Goal: Task Accomplishment & Management: Complete application form

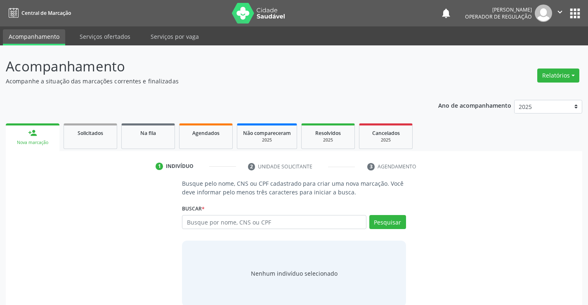
click at [216, 218] on input "text" at bounding box center [274, 222] width 184 height 14
type input "708407254277864"
click at [381, 222] on button "Pesquisar" at bounding box center [388, 222] width 37 height 14
type input "708407254277864"
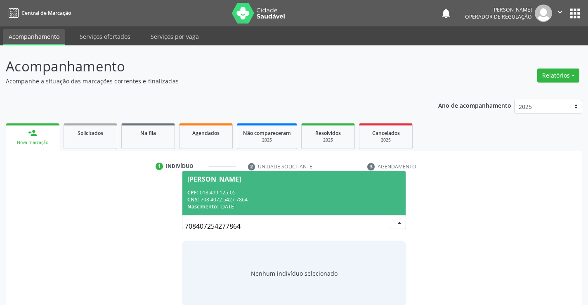
click at [231, 197] on div "CNS: 708 4072 5427 7864" at bounding box center [293, 199] width 213 height 7
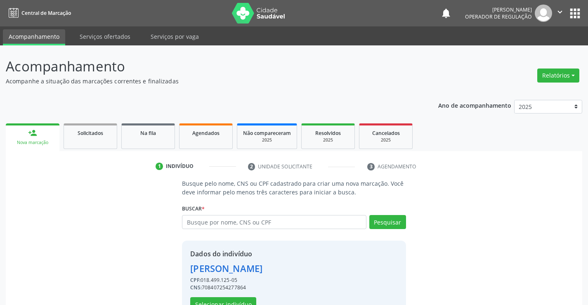
scroll to position [26, 0]
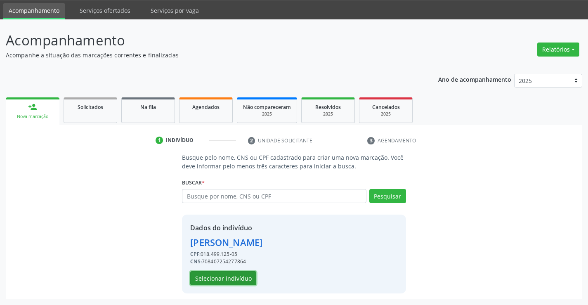
click at [223, 281] on button "Selecionar indivíduo" at bounding box center [223, 278] width 66 height 14
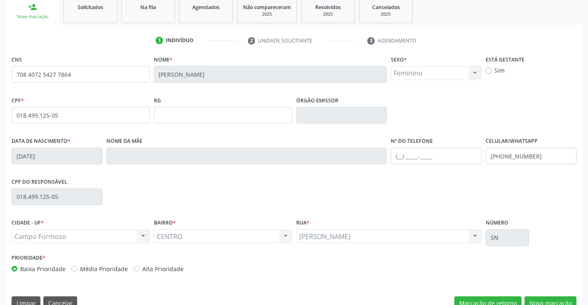
scroll to position [126, 0]
click at [401, 157] on input "text" at bounding box center [436, 155] width 91 height 17
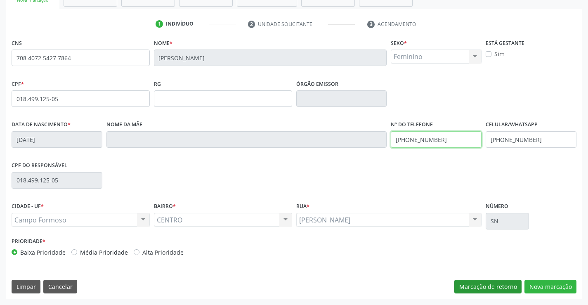
type input "[PHONE_NUMBER]"
click at [489, 288] on button "Marcação de retorno" at bounding box center [488, 287] width 67 height 14
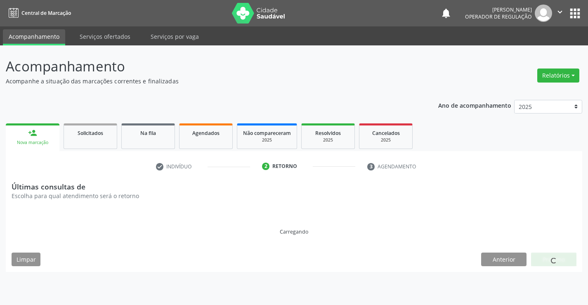
scroll to position [0, 0]
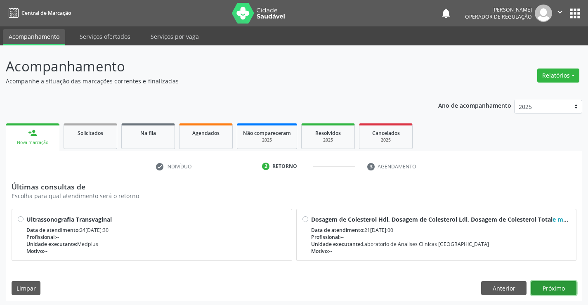
click at [562, 292] on button "Próximo" at bounding box center [554, 288] width 45 height 14
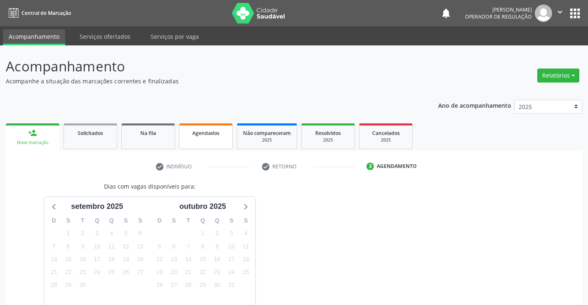
click at [186, 135] on div "Agendados" at bounding box center [205, 132] width 41 height 9
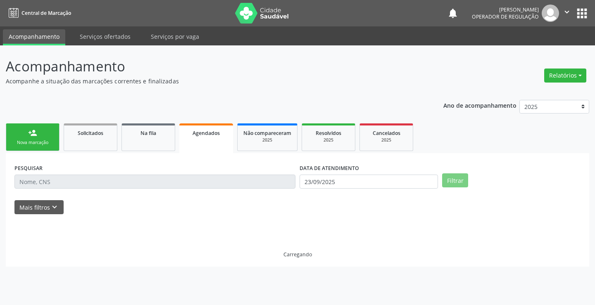
click at [30, 139] on link "person_add Nova marcação" at bounding box center [33, 137] width 54 height 28
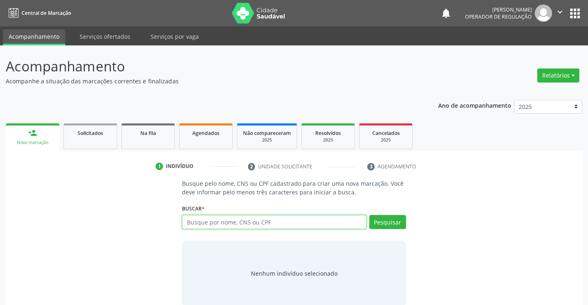
drag, startPoint x: 197, startPoint y: 222, endPoint x: 202, endPoint y: 225, distance: 5.5
click at [197, 222] on input "text" at bounding box center [274, 222] width 184 height 14
type input "708407254277864"
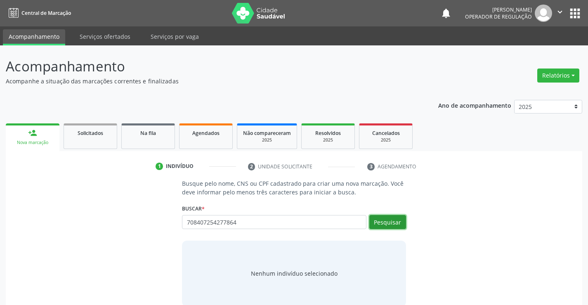
click at [394, 224] on button "Pesquisar" at bounding box center [388, 222] width 37 height 14
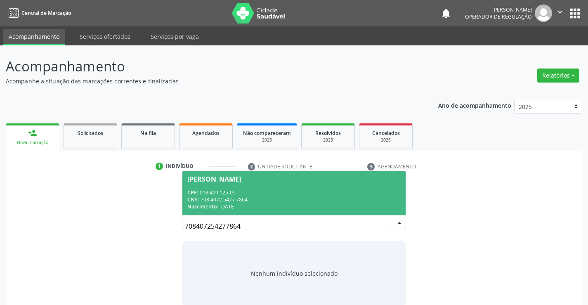
click at [226, 188] on span "[PERSON_NAME] CPF: 018.499.125-05 CNS: 708 4072 5427 7864 Nascimento: [DATE]" at bounding box center [294, 193] width 223 height 44
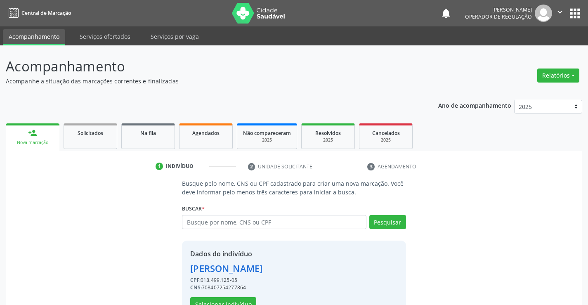
scroll to position [26, 0]
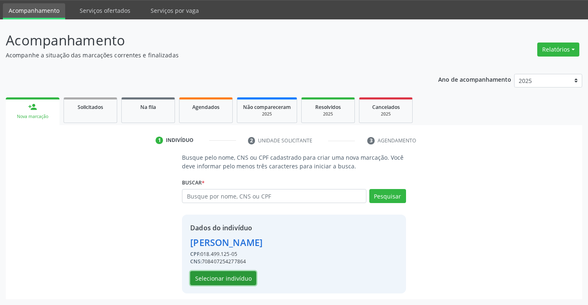
click at [206, 278] on button "Selecionar indivíduo" at bounding box center [223, 278] width 66 height 14
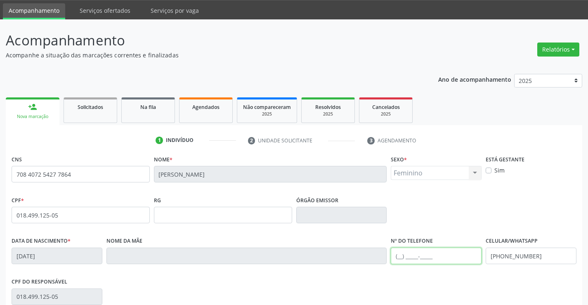
click at [399, 259] on input "text" at bounding box center [436, 256] width 91 height 17
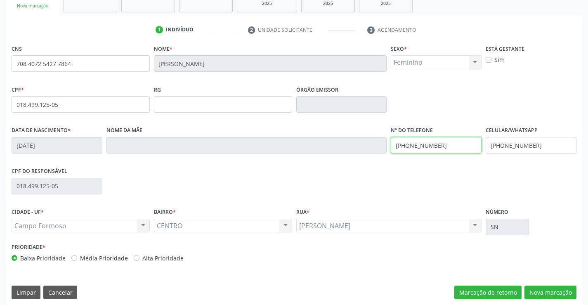
scroll to position [142, 0]
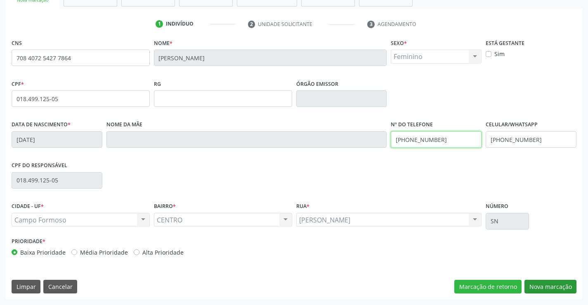
type input "[PHONE_NUMBER]"
click at [558, 289] on button "Nova marcação" at bounding box center [551, 287] width 52 height 14
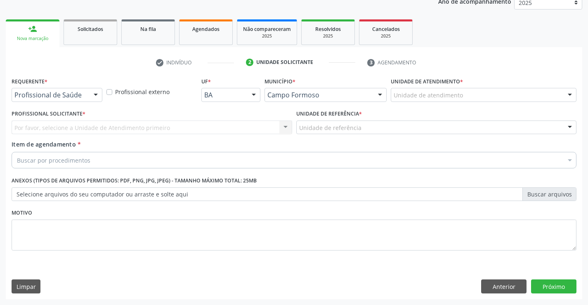
scroll to position [104, 0]
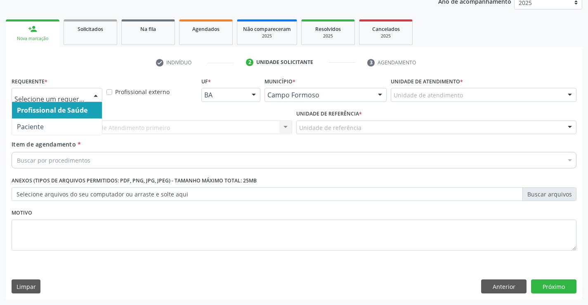
click at [95, 95] on div at bounding box center [96, 95] width 12 height 14
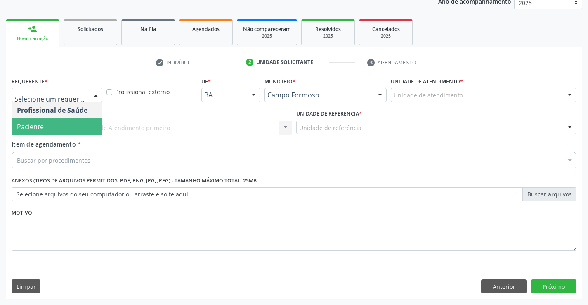
click at [88, 124] on span "Paciente" at bounding box center [57, 127] width 90 height 17
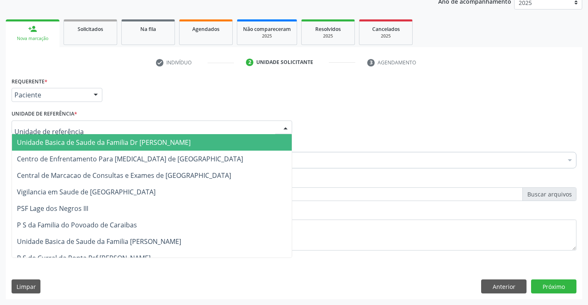
click at [97, 128] on div at bounding box center [152, 128] width 281 height 14
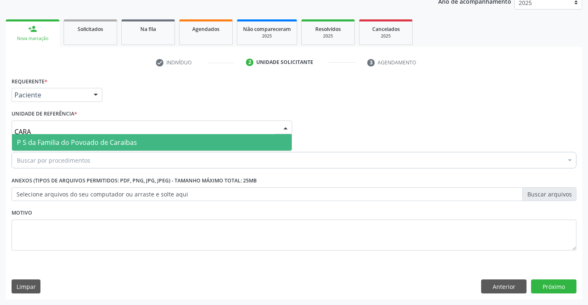
type input "CARAI"
click at [97, 138] on span "P S da Familia do Povoado de Caraibas" at bounding box center [77, 142] width 120 height 9
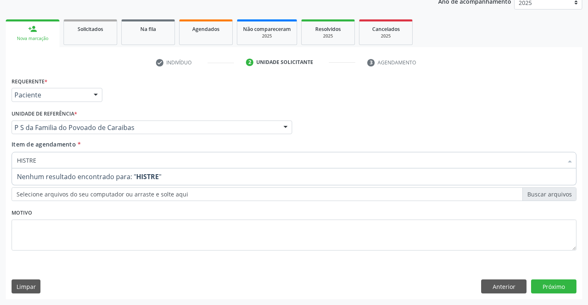
type input "HISTE"
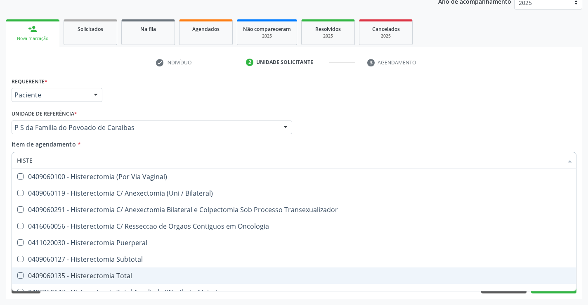
click at [97, 275] on div "0409060135 - Histerectomia Total" at bounding box center [294, 276] width 555 height 7
checkbox Total "true"
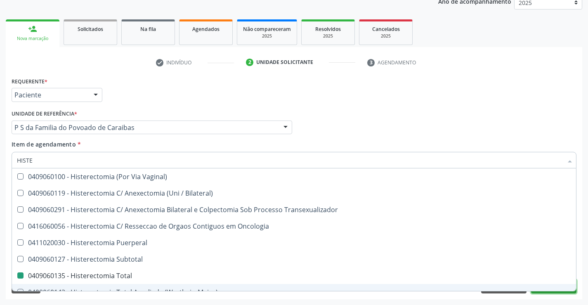
click at [547, 292] on button "Próximo" at bounding box center [554, 287] width 45 height 14
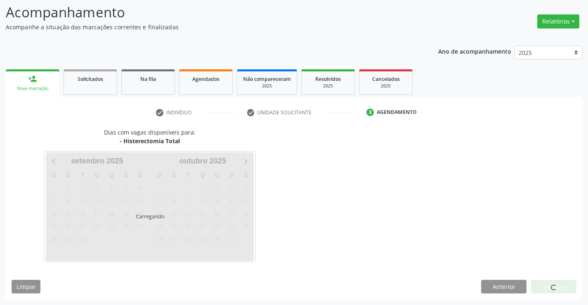
scroll to position [54, 0]
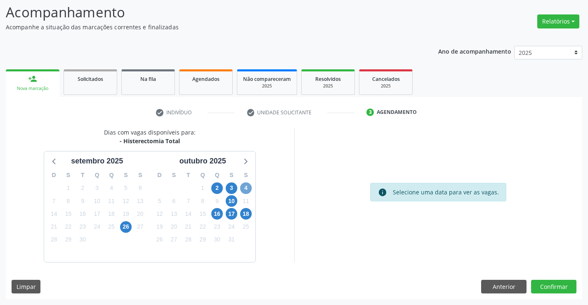
click at [245, 187] on span "4" at bounding box center [246, 189] width 12 height 12
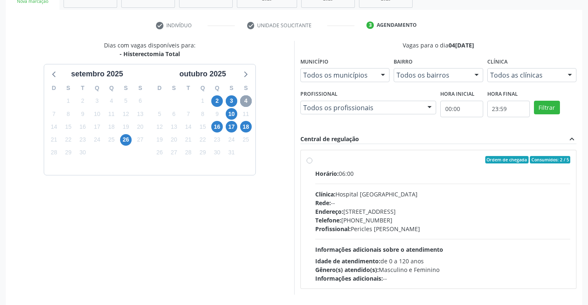
scroll to position [145, 0]
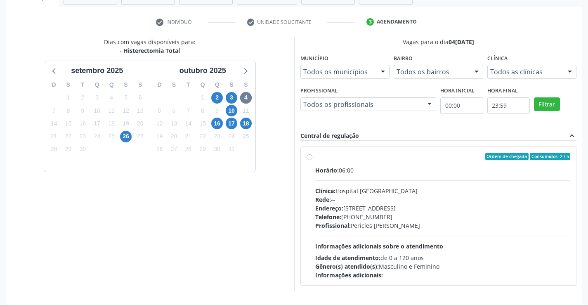
click at [316, 158] on label "Ordem de chegada Consumidos: 2 / 5 Horário: 06:00 Clínica: Hospital [GEOGRAPHIC…" at bounding box center [444, 216] width 256 height 127
click at [312, 158] on input "Ordem de chegada Consumidos: 2 / 5 Horário: 06:00 Clínica: Hospital [GEOGRAPHIC…" at bounding box center [310, 156] width 6 height 7
radio input "true"
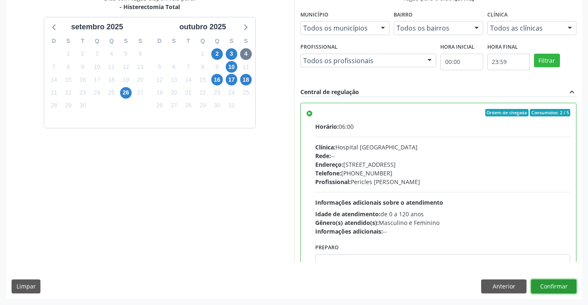
click at [551, 286] on button "Confirmar" at bounding box center [554, 287] width 45 height 14
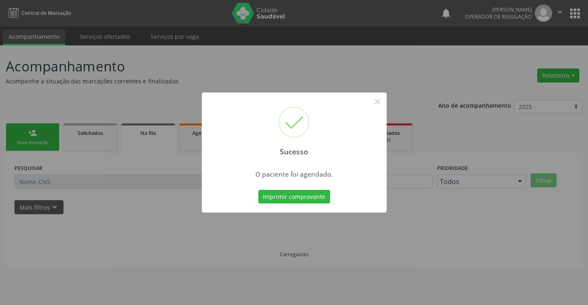
scroll to position [0, 0]
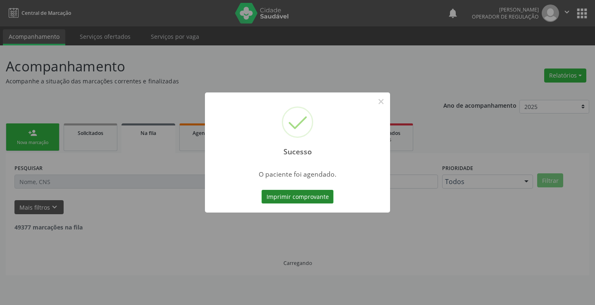
click at [310, 197] on button "Imprimir comprovante" at bounding box center [297, 197] width 72 height 14
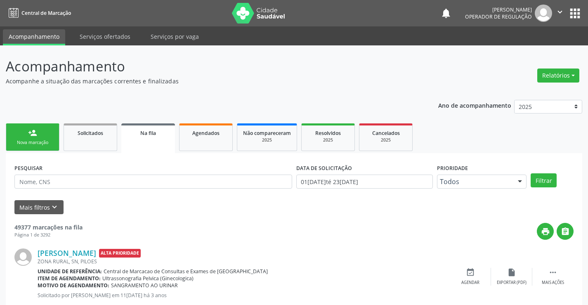
click at [36, 146] on div "Nova marcação" at bounding box center [32, 143] width 41 height 6
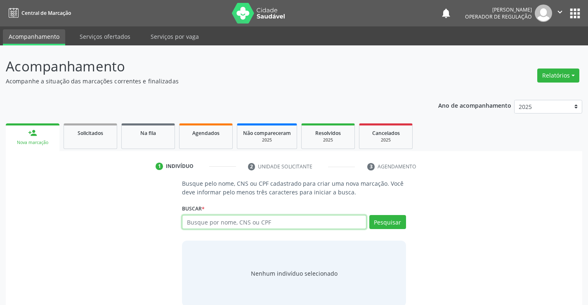
click at [199, 224] on input "text" at bounding box center [274, 222] width 184 height 14
type input "704806527624840"
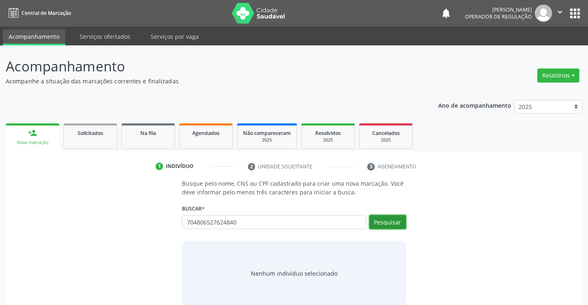
click at [379, 221] on button "Pesquisar" at bounding box center [388, 222] width 37 height 14
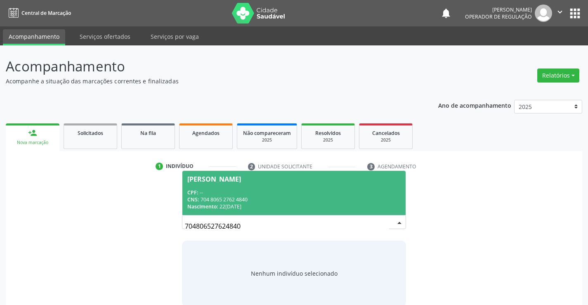
click at [230, 191] on div "CPF: --" at bounding box center [293, 192] width 213 height 7
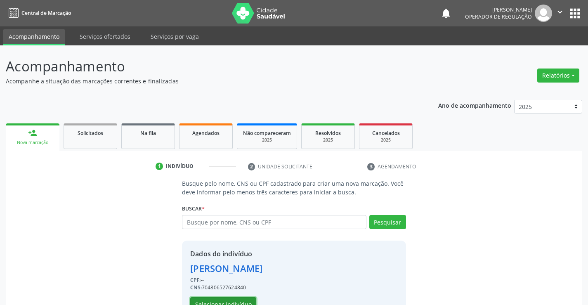
click at [223, 301] on button "Selecionar indivíduo" at bounding box center [223, 304] width 66 height 14
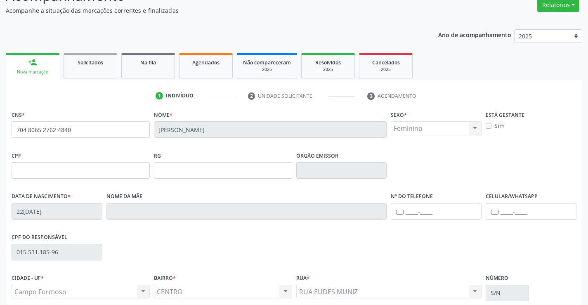
scroll to position [81, 0]
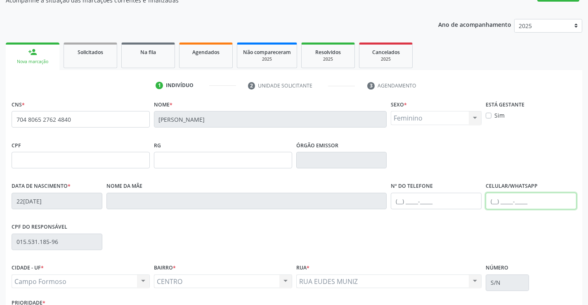
click at [494, 202] on input "text" at bounding box center [531, 201] width 91 height 17
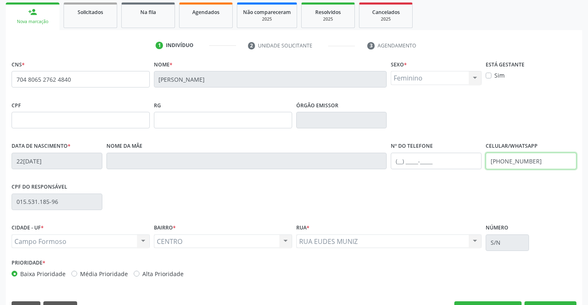
scroll to position [142, 0]
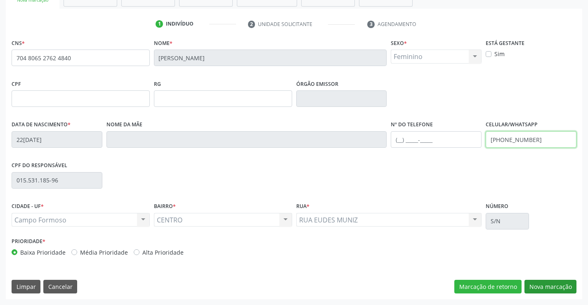
type input "[PHONE_NUMBER]"
click at [540, 286] on button "Nova marcação" at bounding box center [551, 287] width 52 height 14
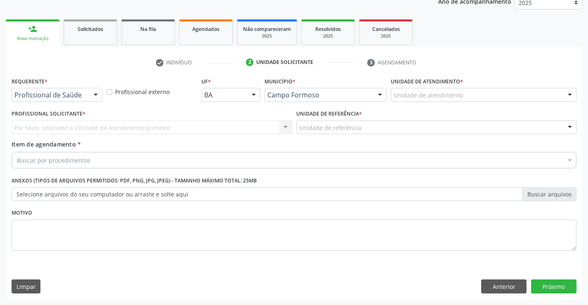
click at [97, 91] on div at bounding box center [96, 95] width 12 height 14
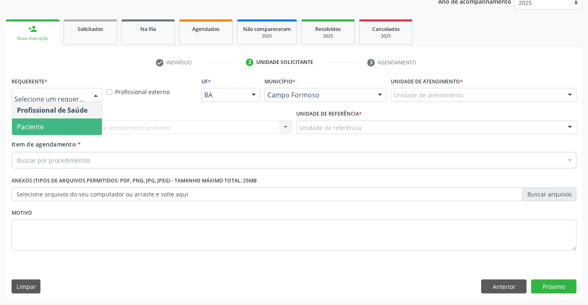
click at [49, 124] on span "Paciente" at bounding box center [57, 127] width 90 height 17
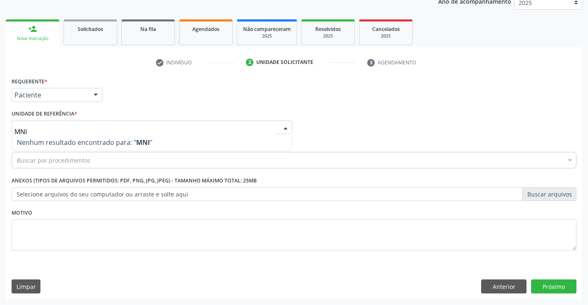
click at [19, 131] on input "MNI" at bounding box center [144, 131] width 261 height 17
type input "MANI"
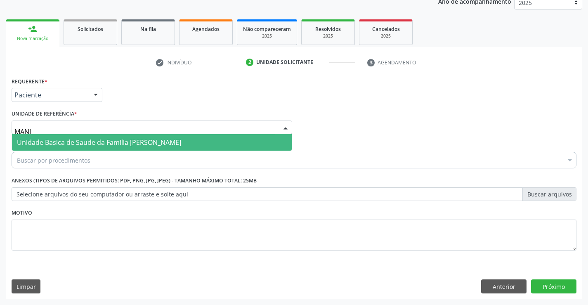
click at [33, 142] on span "Unidade Basica de Saude da Familia [PERSON_NAME]" at bounding box center [99, 142] width 164 height 9
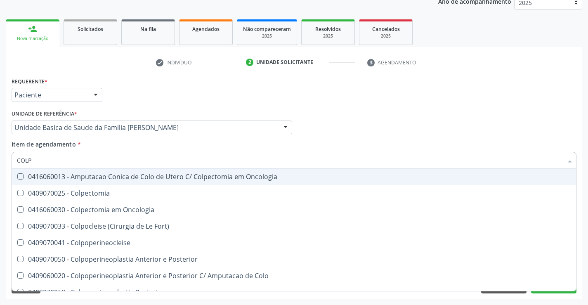
type input "COLPO"
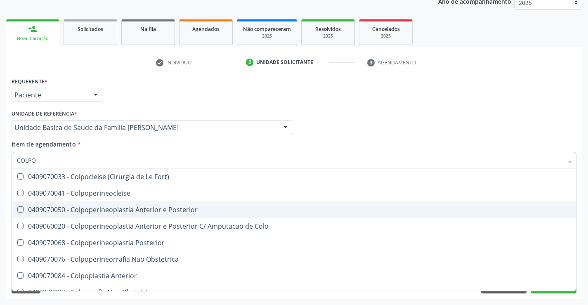
click at [129, 208] on div "0409070050 - Colpoperineoplastia Anterior e Posterior" at bounding box center [294, 209] width 555 height 7
checkbox Posterior "true"
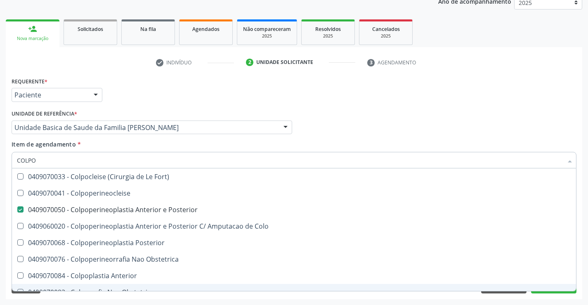
click at [558, 291] on div "Desfazer seleção 0409070033 - Colpocleise (Cirurgia de [GEOGRAPHIC_DATA]) 04090…" at bounding box center [294, 229] width 565 height 123
click at [547, 292] on button "Próximo" at bounding box center [554, 287] width 45 height 14
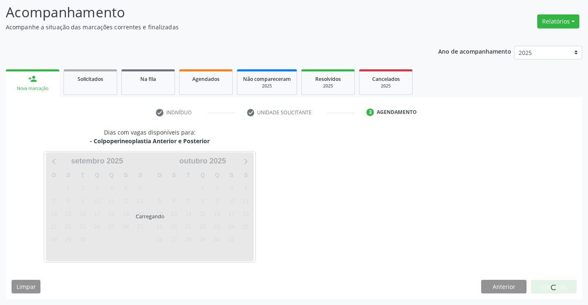
scroll to position [54, 0]
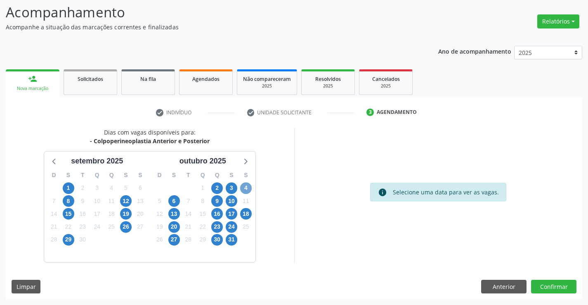
click at [247, 187] on span "4" at bounding box center [246, 189] width 12 height 12
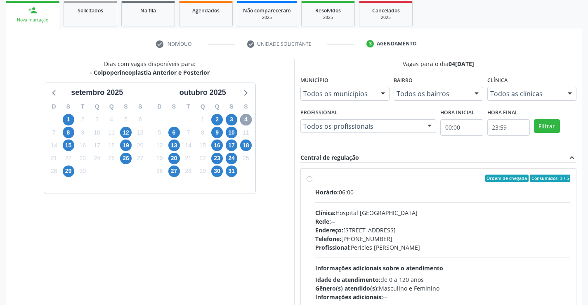
scroll to position [126, 0]
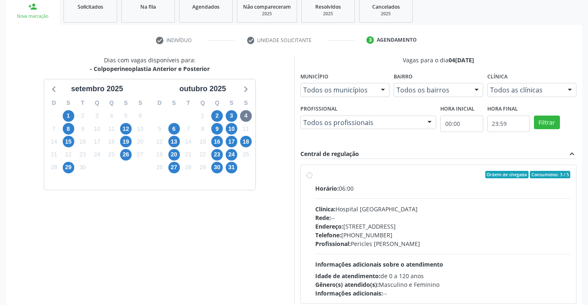
click at [316, 177] on label "Ordem de chegada Consumidos: 3 / 5 Horário: 06:00 Clínica: Hospital [GEOGRAPHIC…" at bounding box center [444, 234] width 256 height 127
click at [311, 177] on input "Ordem de chegada Consumidos: 3 / 5 Horário: 06:00 Clínica: Hospital [GEOGRAPHIC…" at bounding box center [310, 174] width 6 height 7
radio input "true"
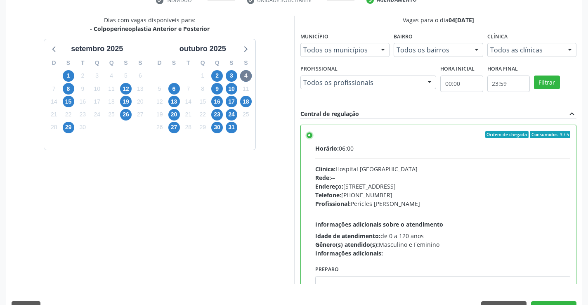
scroll to position [188, 0]
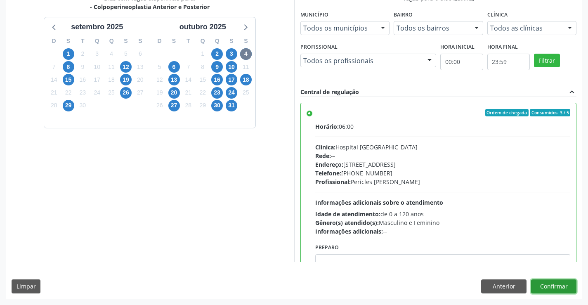
click at [552, 284] on button "Confirmar" at bounding box center [554, 287] width 45 height 14
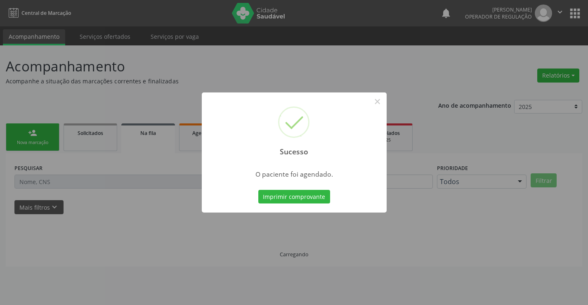
scroll to position [0, 0]
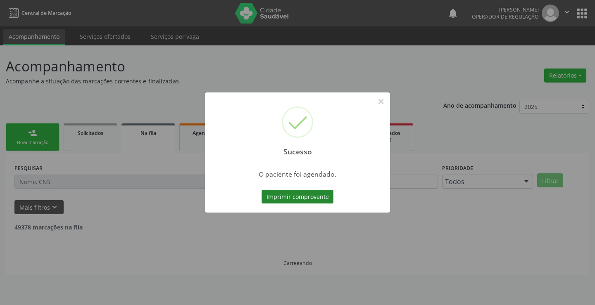
click at [285, 194] on button "Imprimir comprovante" at bounding box center [297, 197] width 72 height 14
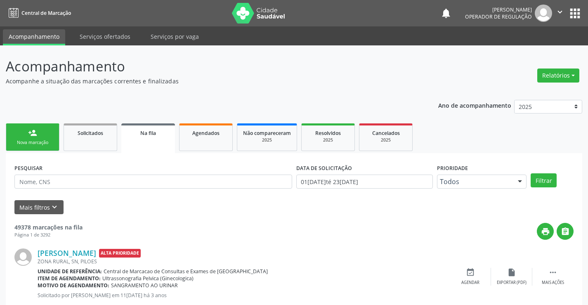
click at [36, 140] on div "Nova marcação" at bounding box center [32, 143] width 41 height 6
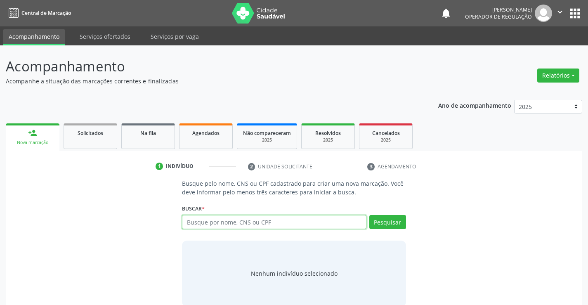
click at [208, 224] on input "text" at bounding box center [274, 222] width 184 height 14
type input "706807757820622"
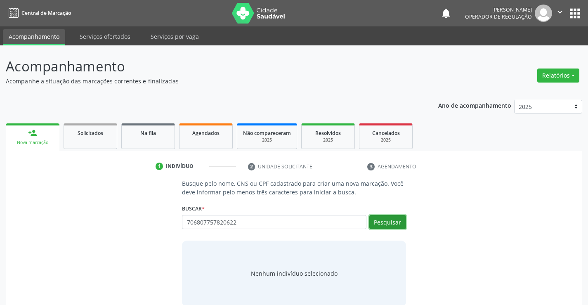
click at [389, 222] on button "Pesquisar" at bounding box center [388, 222] width 37 height 14
type input "706807757820622"
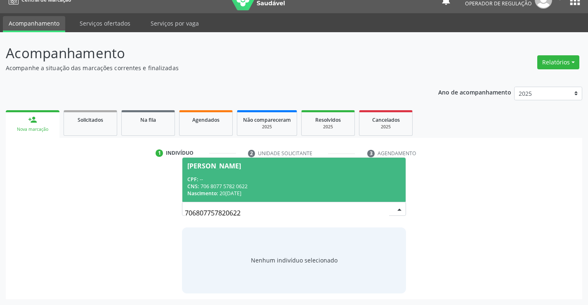
click at [232, 180] on div "CPF: --" at bounding box center [293, 179] width 213 height 7
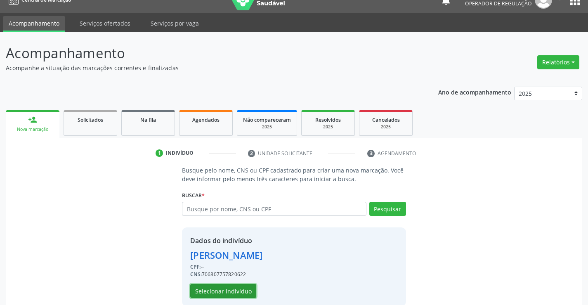
click at [226, 289] on button "Selecionar indivíduo" at bounding box center [223, 291] width 66 height 14
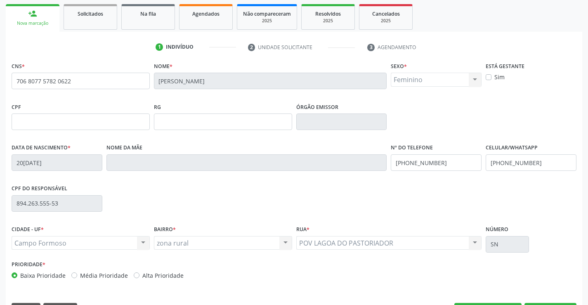
scroll to position [142, 0]
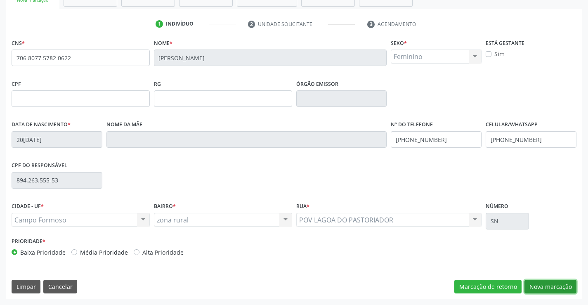
click at [552, 286] on button "Nova marcação" at bounding box center [551, 287] width 52 height 14
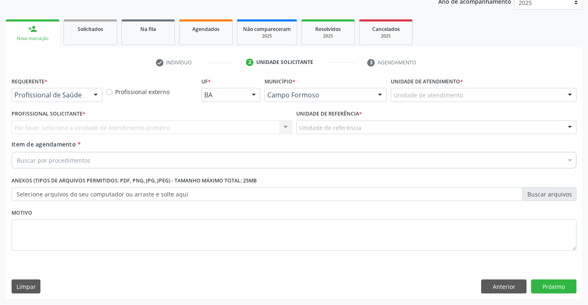
click at [96, 95] on div at bounding box center [96, 95] width 12 height 14
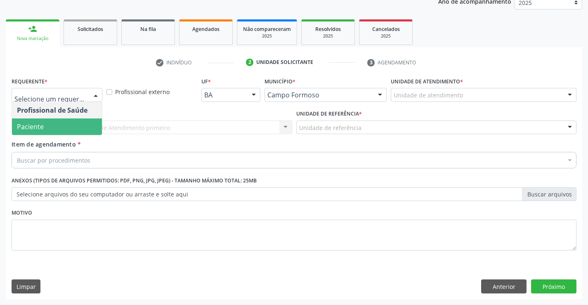
click at [46, 127] on span "Paciente" at bounding box center [57, 127] width 90 height 17
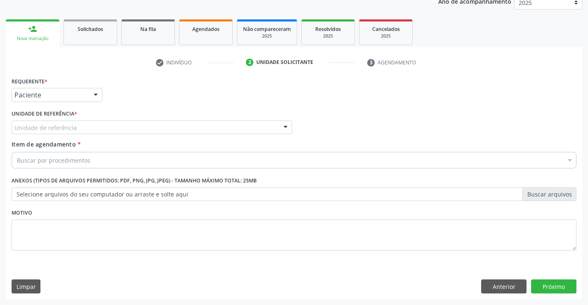
click at [215, 128] on div "Unidade de referência" at bounding box center [152, 128] width 281 height 14
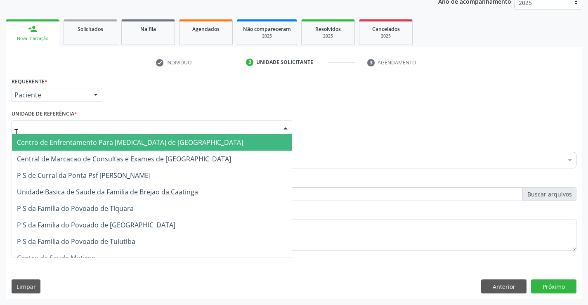
type input "TU"
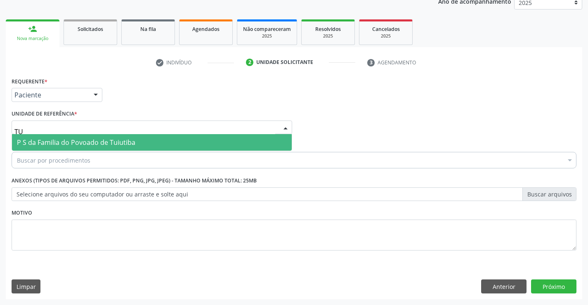
click at [89, 142] on span "P S da Familia do Povoado de Tuiutiba" at bounding box center [76, 142] width 119 height 9
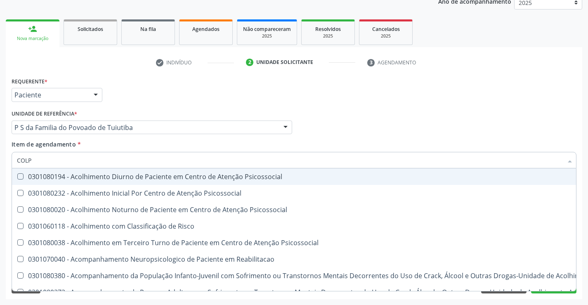
type input "COLPO"
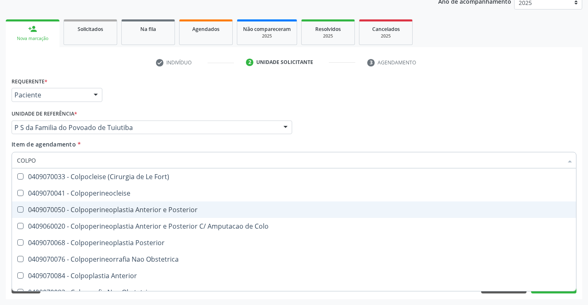
click at [88, 209] on div "0409070050 - Colpoperineoplastia Anterior e Posterior" at bounding box center [294, 209] width 555 height 7
checkbox Posterior "true"
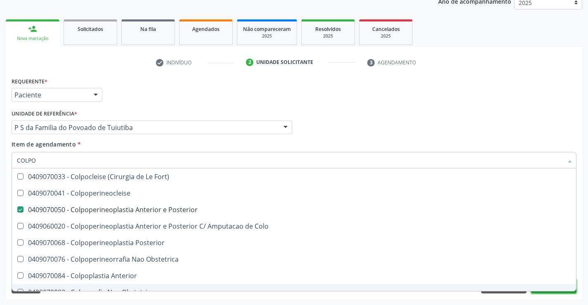
click at [551, 292] on button "Próximo" at bounding box center [554, 287] width 45 height 14
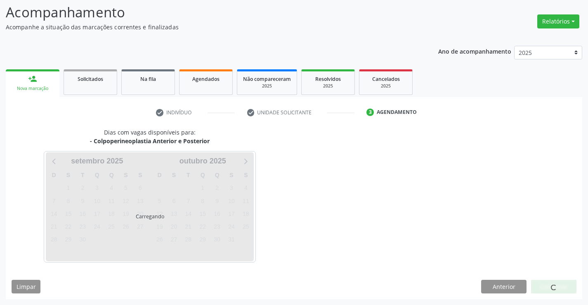
scroll to position [54, 0]
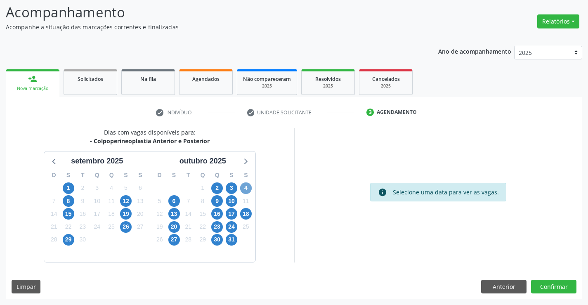
click at [244, 186] on span "4" at bounding box center [246, 189] width 12 height 12
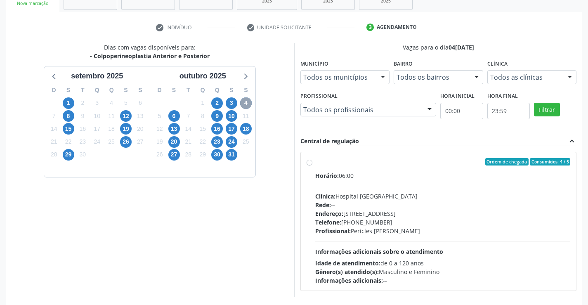
scroll to position [149, 0]
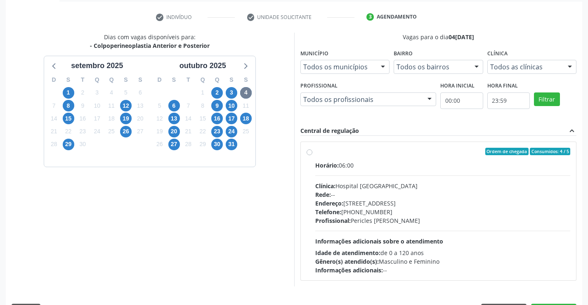
click at [316, 152] on label "Ordem de chegada Consumidos: 4 / 5 Horário: 06:00 Clínica: Hospital [GEOGRAPHIC…" at bounding box center [444, 211] width 256 height 127
click at [311, 152] on input "Ordem de chegada Consumidos: 4 / 5 Horário: 06:00 Clínica: Hospital [GEOGRAPHIC…" at bounding box center [310, 151] width 6 height 7
radio input "true"
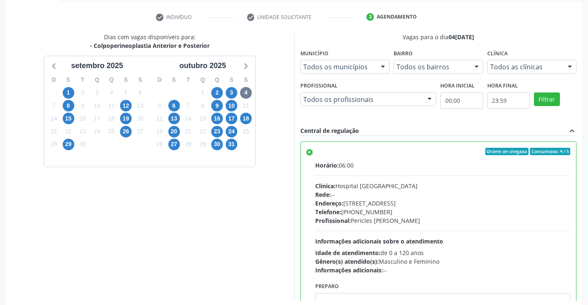
scroll to position [188, 0]
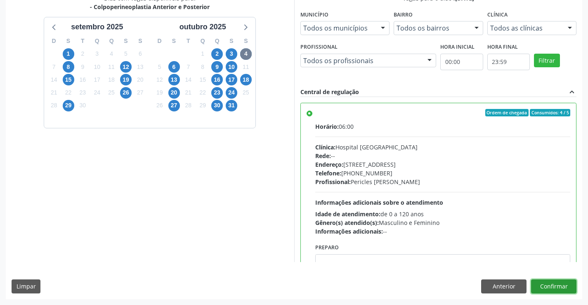
click at [558, 286] on button "Confirmar" at bounding box center [554, 287] width 45 height 14
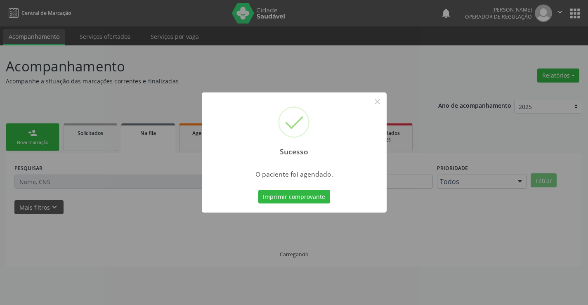
scroll to position [0, 0]
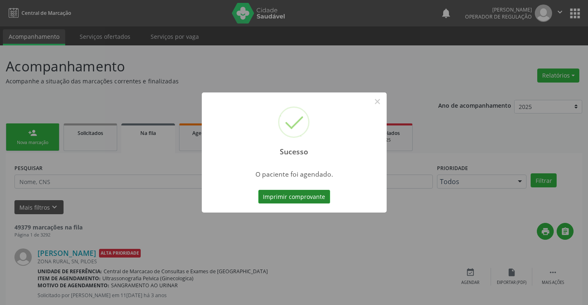
click at [301, 197] on button "Imprimir comprovante" at bounding box center [295, 197] width 72 height 14
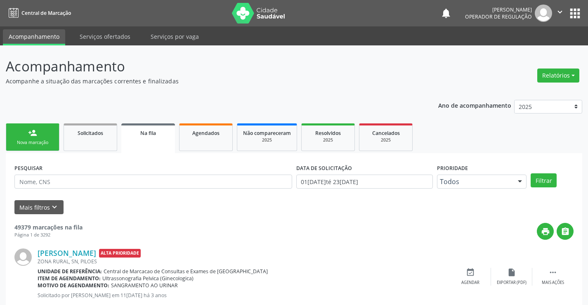
click at [40, 144] on div "Nova marcação" at bounding box center [32, 143] width 41 height 6
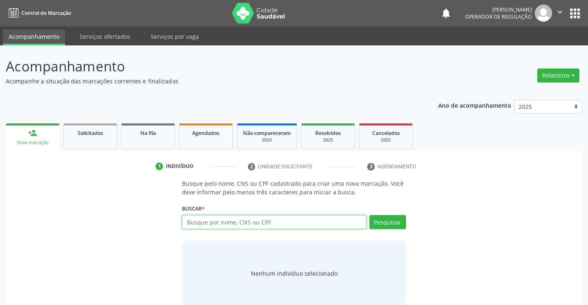
click at [231, 224] on input "text" at bounding box center [274, 222] width 184 height 14
type input "704701754826831"
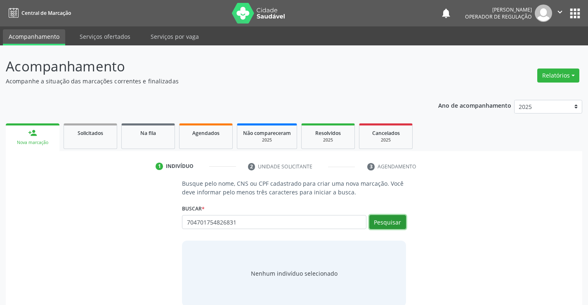
click at [381, 222] on button "Pesquisar" at bounding box center [388, 222] width 37 height 14
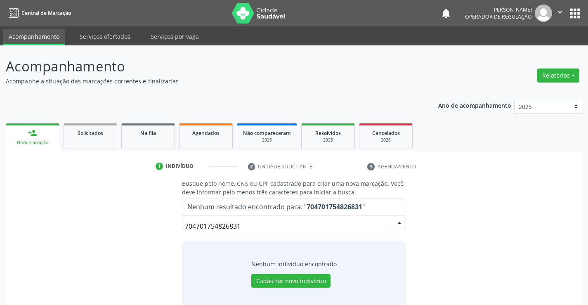
click at [214, 228] on input "704701754826831" at bounding box center [287, 226] width 204 height 17
click at [227, 227] on input "704701754826831" at bounding box center [287, 226] width 204 height 17
drag, startPoint x: 185, startPoint y: 226, endPoint x: 250, endPoint y: 230, distance: 64.5
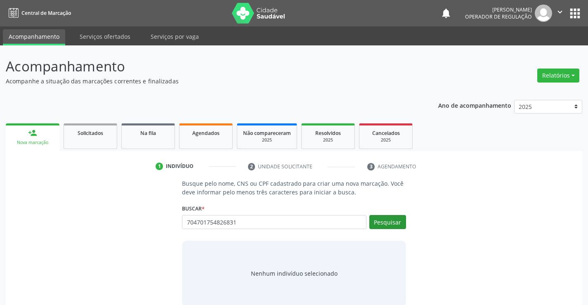
type input "704701754826831"
click at [391, 223] on button "Pesquisar" at bounding box center [388, 222] width 37 height 14
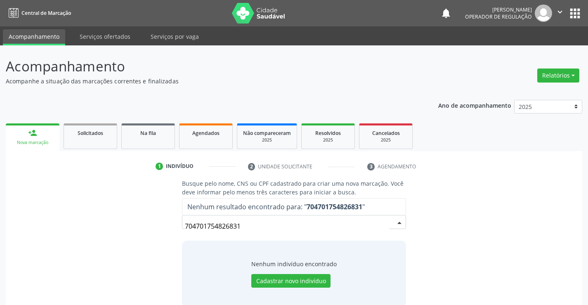
drag, startPoint x: 185, startPoint y: 224, endPoint x: 253, endPoint y: 226, distance: 67.8
click at [253, 226] on input "704701754826831" at bounding box center [287, 226] width 204 height 17
drag, startPoint x: 186, startPoint y: 226, endPoint x: 249, endPoint y: 226, distance: 62.8
click at [249, 226] on input "704701754826831" at bounding box center [287, 226] width 204 height 17
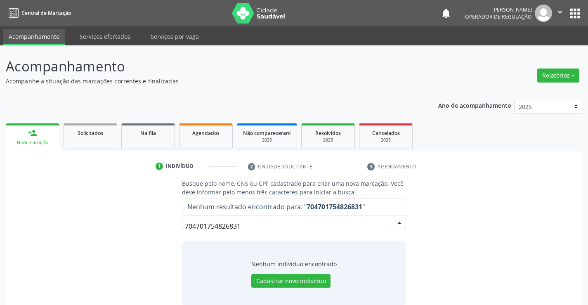
click at [249, 226] on input "704701754826831" at bounding box center [287, 226] width 204 height 17
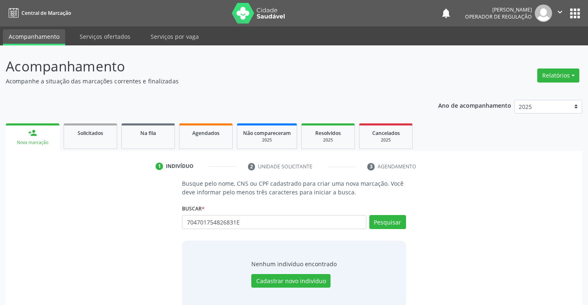
type input "704701754826831ER"
drag, startPoint x: 187, startPoint y: 222, endPoint x: 263, endPoint y: 222, distance: 75.2
click at [263, 222] on input "704701754826831ER" at bounding box center [274, 222] width 184 height 14
type input "ERTOLANDIA SOUZA TORRES"
click at [389, 221] on button "Pesquisar" at bounding box center [388, 222] width 37 height 14
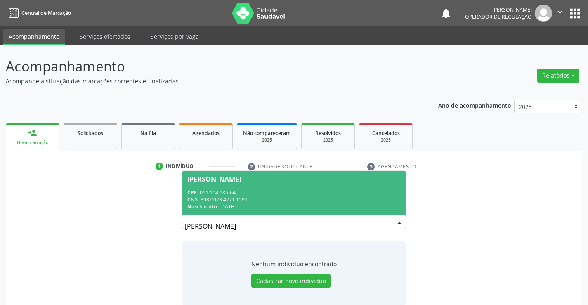
click at [242, 197] on div "CNS: 898 0023 4271 1591" at bounding box center [293, 199] width 213 height 7
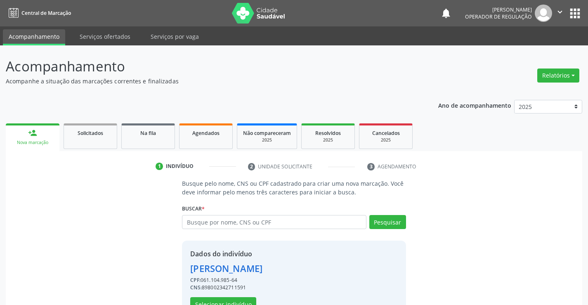
scroll to position [26, 0]
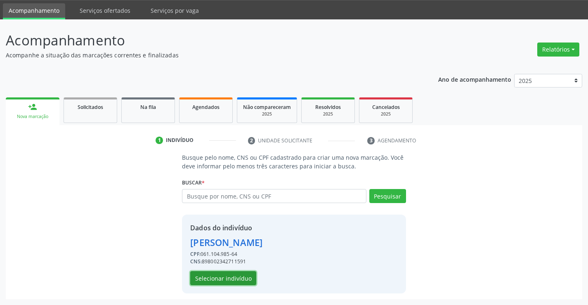
click at [212, 276] on button "Selecionar indivíduo" at bounding box center [223, 278] width 66 height 14
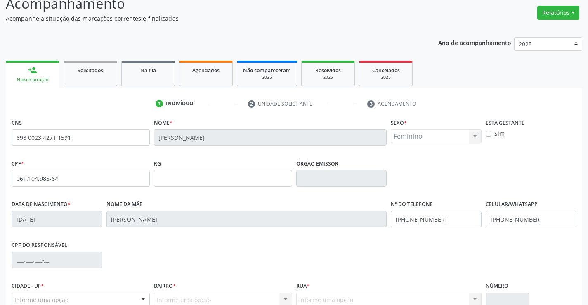
scroll to position [66, 0]
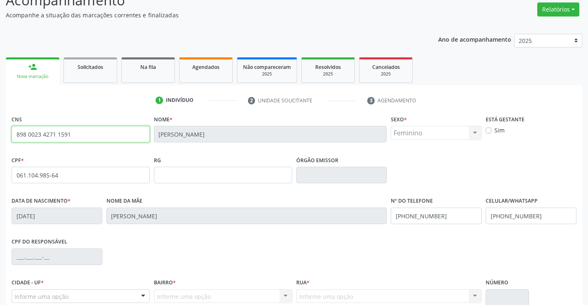
drag, startPoint x: 16, startPoint y: 134, endPoint x: 74, endPoint y: 134, distance: 57.8
click at [74, 134] on input "898 0023 4271 1591" at bounding box center [81, 134] width 138 height 17
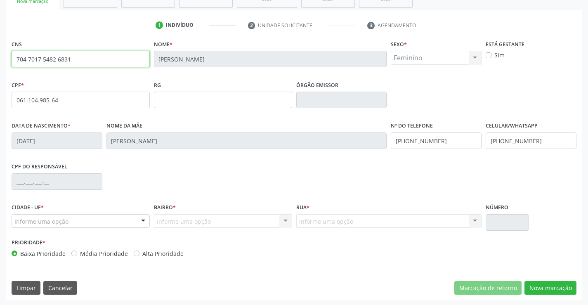
scroll to position [142, 0]
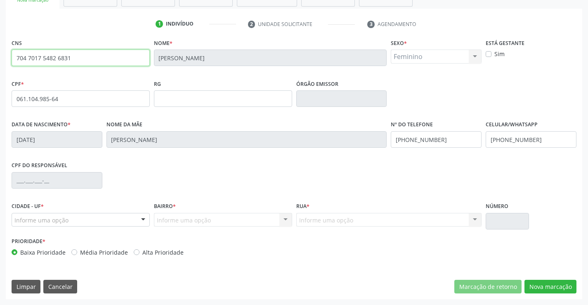
type input "704 7017 5482 6831"
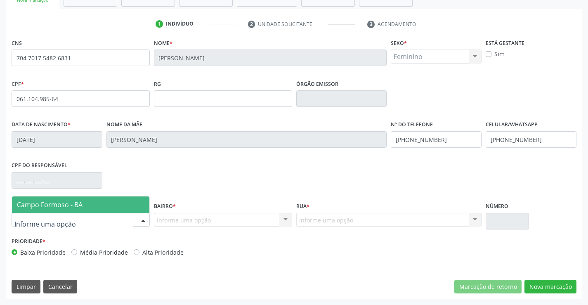
click at [143, 218] on div at bounding box center [143, 221] width 12 height 14
click at [139, 204] on span "Campo Formoso - BA" at bounding box center [81, 205] width 138 height 17
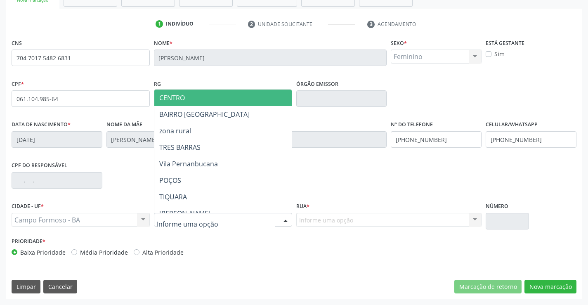
click at [286, 218] on div at bounding box center [286, 221] width 12 height 14
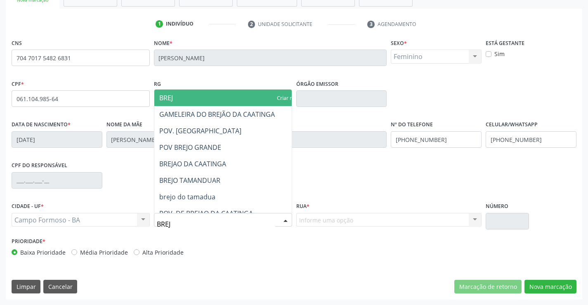
type input "BREJO"
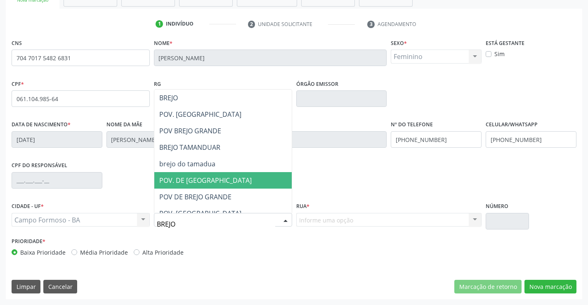
click at [198, 178] on span "POV. DE BREJO GRANDE" at bounding box center [205, 180] width 93 height 9
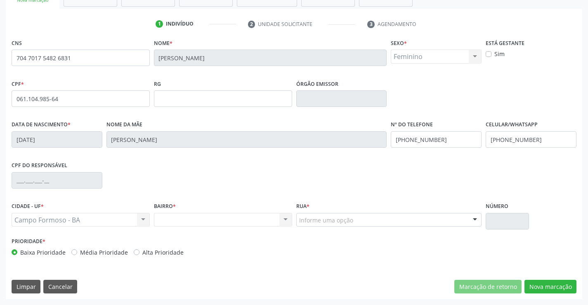
click at [476, 219] on div at bounding box center [475, 221] width 12 height 14
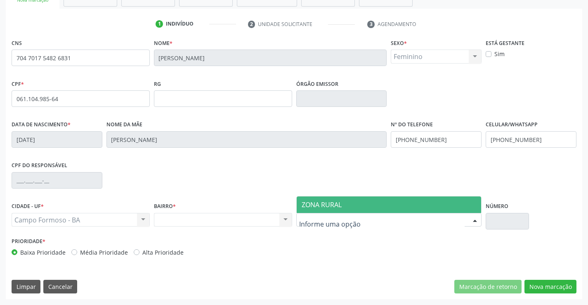
click at [338, 202] on span "ZONA RURAL" at bounding box center [322, 204] width 40 height 9
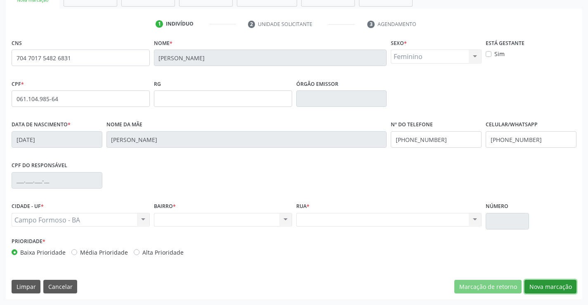
click at [536, 284] on button "Nova marcação" at bounding box center [551, 287] width 52 height 14
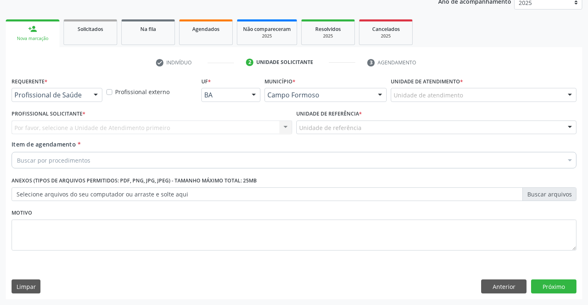
scroll to position [104, 0]
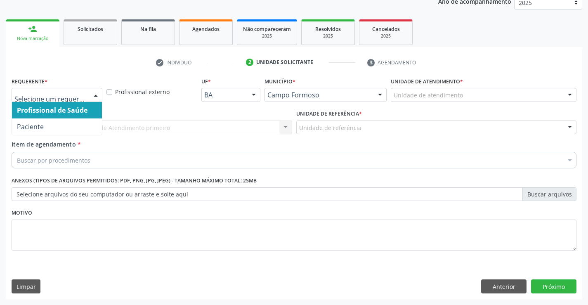
click at [93, 94] on div at bounding box center [96, 95] width 12 height 14
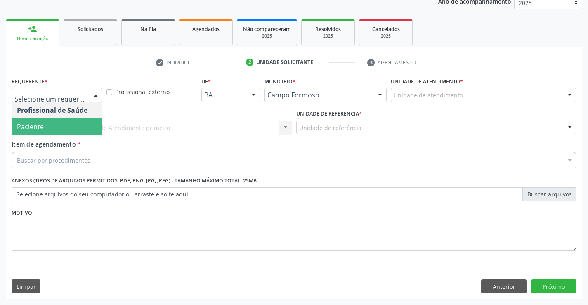
click at [67, 128] on span "Paciente" at bounding box center [57, 127] width 90 height 17
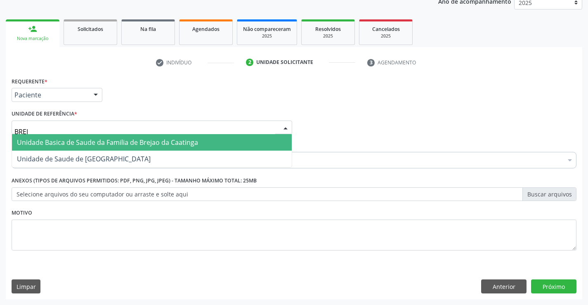
type input "BREJO"
click at [55, 141] on span "Unidade de Saude de [GEOGRAPHIC_DATA]" at bounding box center [84, 142] width 134 height 9
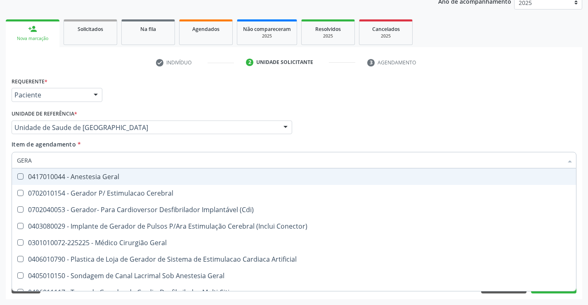
type input "GERAL"
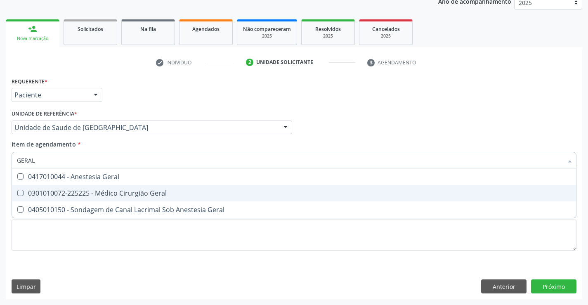
click at [106, 195] on div "0301010072-225225 - Médico Cirurgião Geral" at bounding box center [294, 193] width 555 height 7
checkbox Geral "true"
click at [546, 284] on div "Requerente * Paciente Profissional de Saúde Paciente Nenhum resultado encontrad…" at bounding box center [294, 187] width 577 height 224
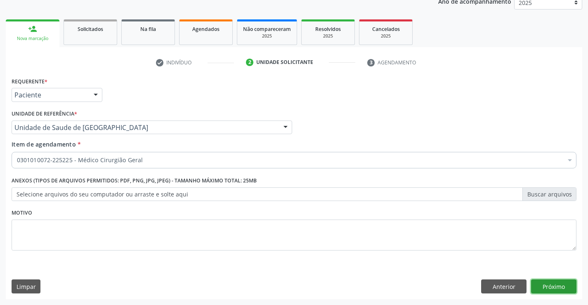
click at [556, 283] on button "Próximo" at bounding box center [554, 287] width 45 height 14
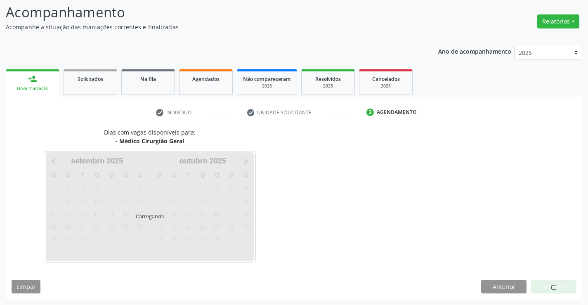
scroll to position [54, 0]
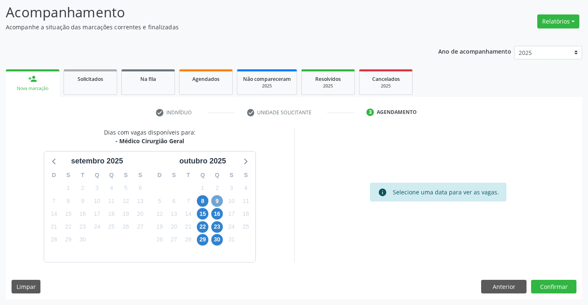
click at [218, 199] on span "9" at bounding box center [217, 201] width 12 height 12
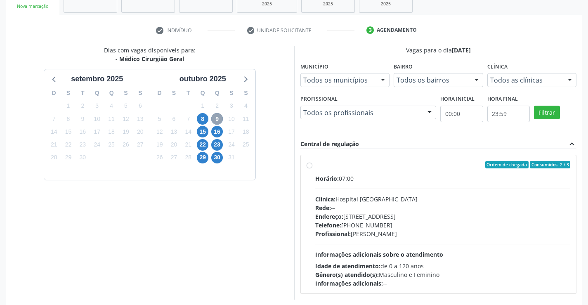
scroll to position [173, 0]
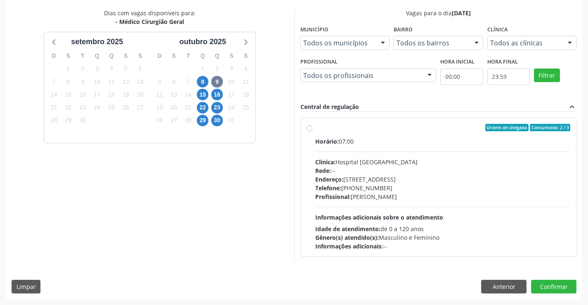
click at [316, 126] on label "Ordem de chegada Consumidos: 2 / 3 Horário: 07:00 Clínica: Hospital Sao Francis…" at bounding box center [444, 187] width 256 height 127
click at [309, 126] on input "Ordem de chegada Consumidos: 2 / 3 Horário: 07:00 Clínica: Hospital Sao Francis…" at bounding box center [310, 127] width 6 height 7
radio input "true"
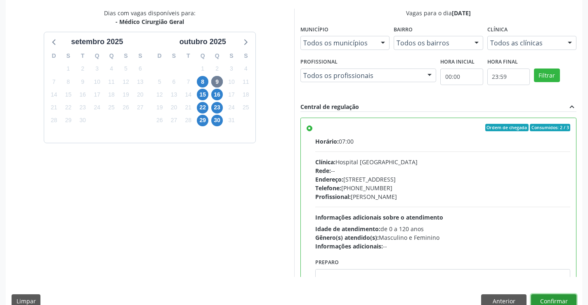
click at [556, 297] on button "Confirmar" at bounding box center [554, 301] width 45 height 14
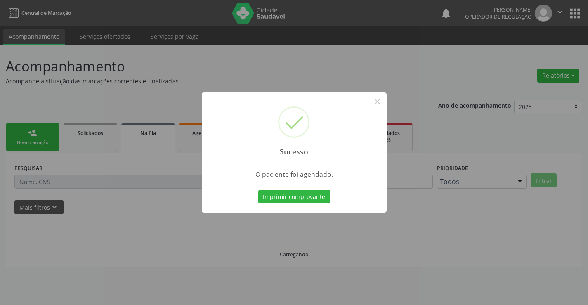
scroll to position [0, 0]
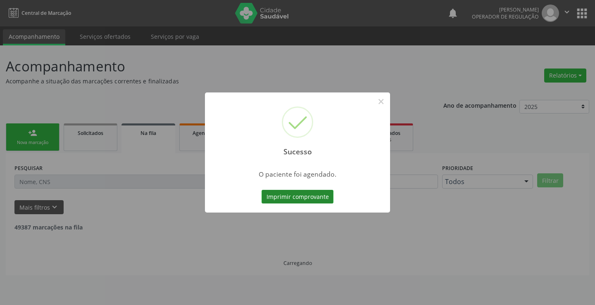
click at [323, 199] on button "Imprimir comprovante" at bounding box center [297, 197] width 72 height 14
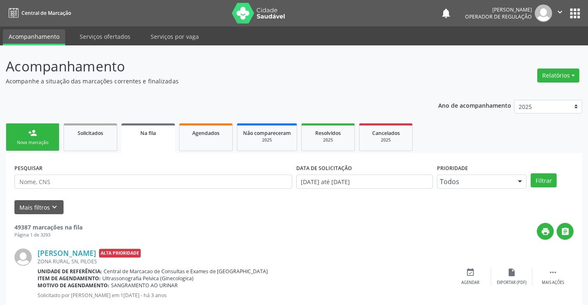
click at [562, 8] on icon "" at bounding box center [560, 11] width 9 height 9
click at [531, 50] on link "Sair" at bounding box center [539, 51] width 57 height 12
